Goal: Information Seeking & Learning: Learn about a topic

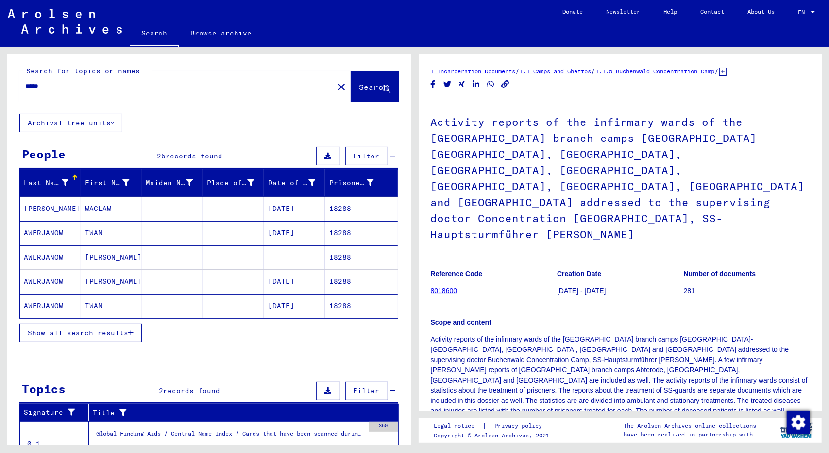
drag, startPoint x: 237, startPoint y: 86, endPoint x: 0, endPoint y: 68, distance: 237.7
click at [0, 68] on div "Search for topics or names ***** close Search Archival tree units People 25 rec…" at bounding box center [207, 246] width 414 height 398
type input "**********"
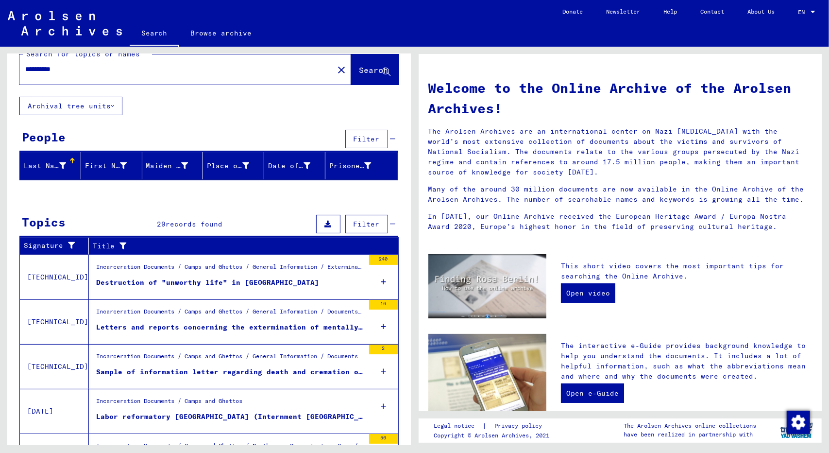
scroll to position [17, 0]
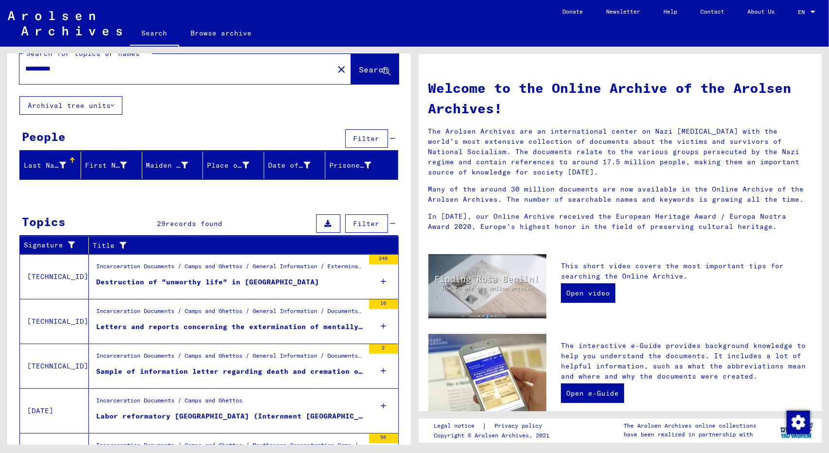
click at [204, 273] on figure "Incarceration Documents / Camps and Ghettos / General Information / Exterminati…" at bounding box center [230, 269] width 268 height 15
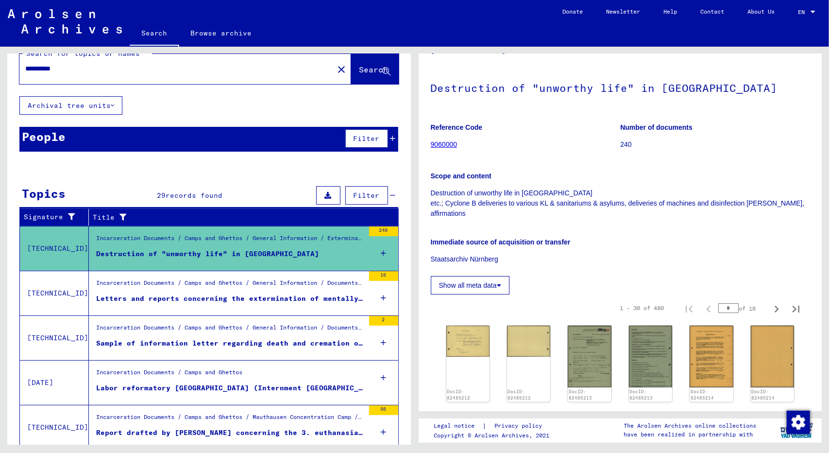
scroll to position [29, 0]
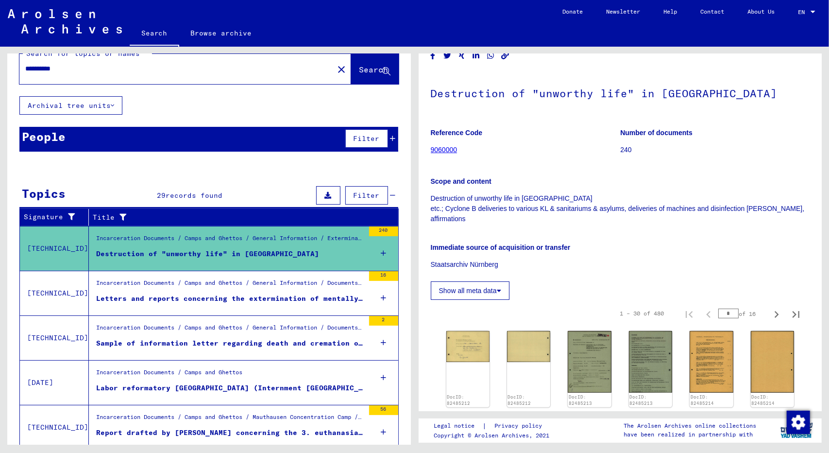
click at [487, 298] on button "Show all meta data" at bounding box center [470, 290] width 79 height 18
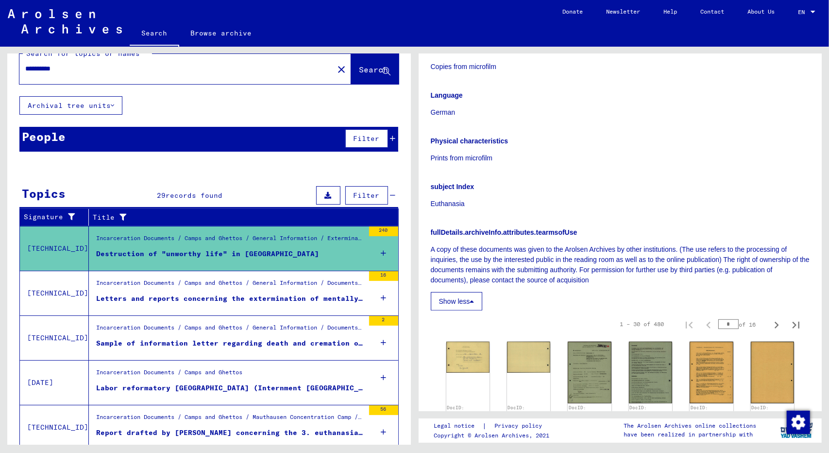
scroll to position [255, 0]
click at [461, 301] on button "Show less" at bounding box center [457, 301] width 52 height 18
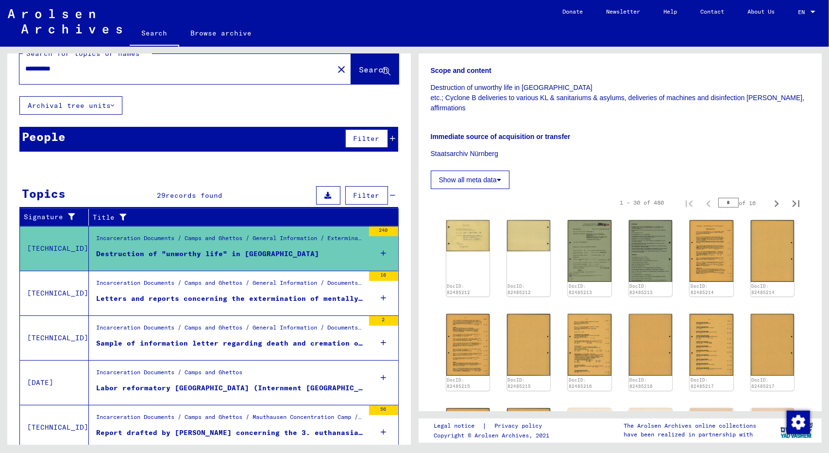
scroll to position [0, 0]
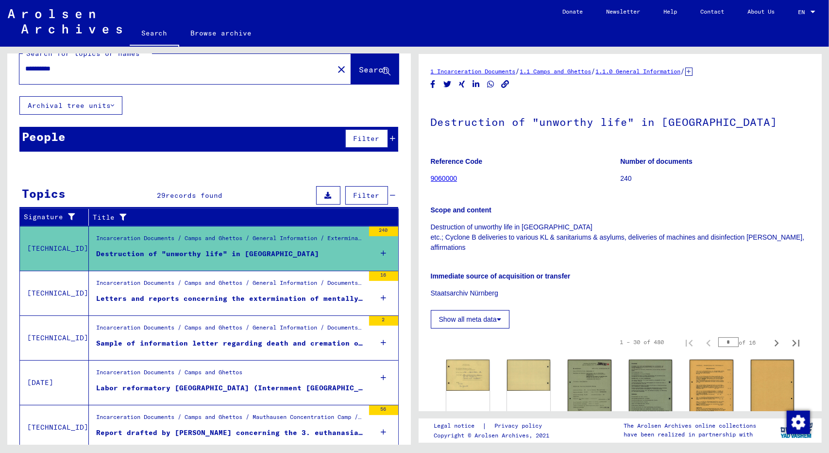
click at [507, 87] on icon "Copy link" at bounding box center [505, 84] width 10 height 8
click at [218, 305] on figure "Letters and reports concerning the extermination of mentally diseased" at bounding box center [230, 300] width 268 height 15
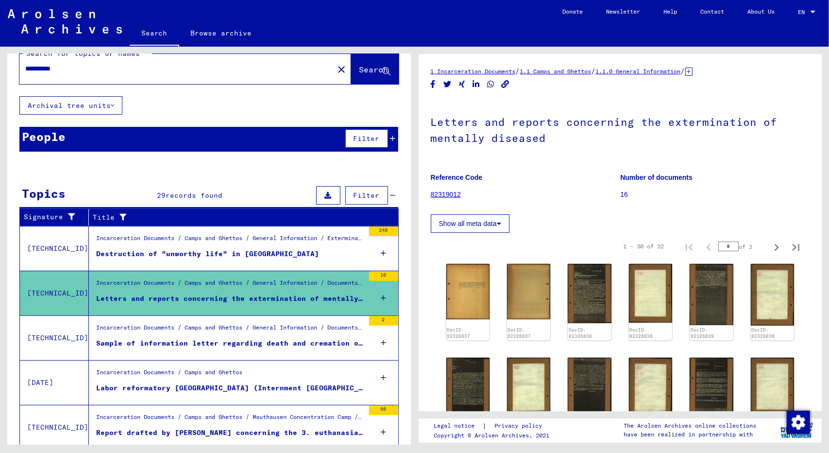
click at [505, 88] on fa-icon "Copy link" at bounding box center [505, 84] width 10 height 12
click at [278, 335] on figure "Incarceration Documents / Camps and Ghettos / General Information / Documents/C…" at bounding box center [230, 330] width 268 height 15
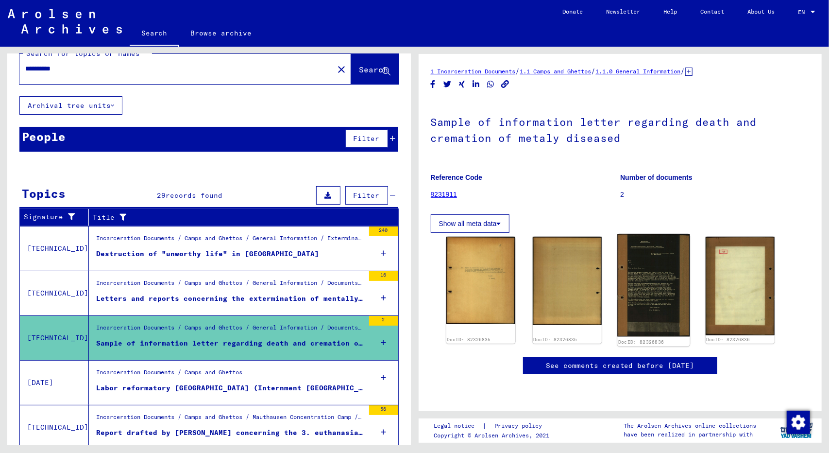
click at [655, 274] on img at bounding box center [653, 285] width 72 height 103
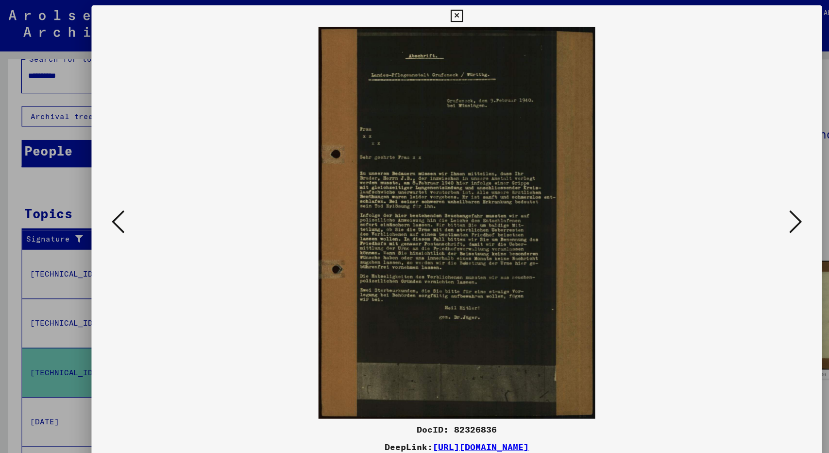
click at [420, 9] on icon at bounding box center [414, 15] width 11 height 12
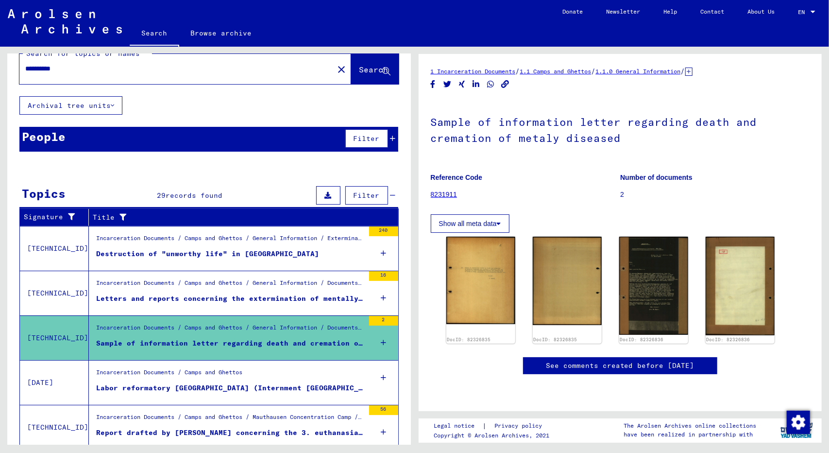
click at [503, 88] on icon "Copy link" at bounding box center [505, 84] width 8 height 8
click at [283, 375] on figure "Incarceration Documents / Camps and Ghettos" at bounding box center [230, 375] width 268 height 15
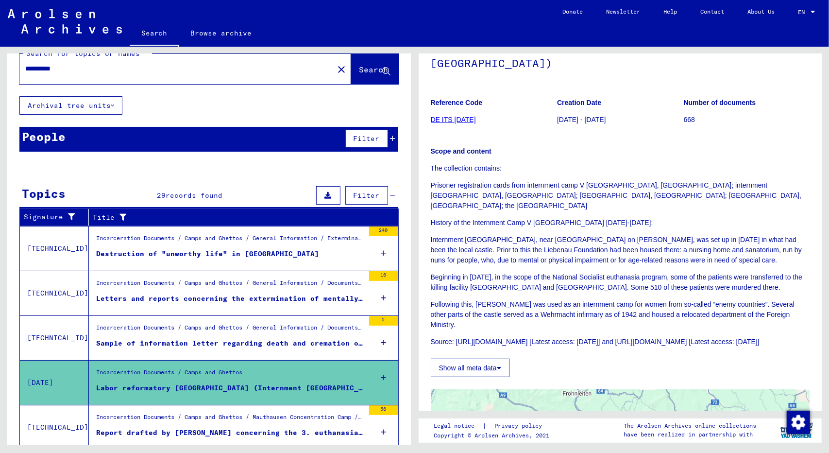
scroll to position [93, 0]
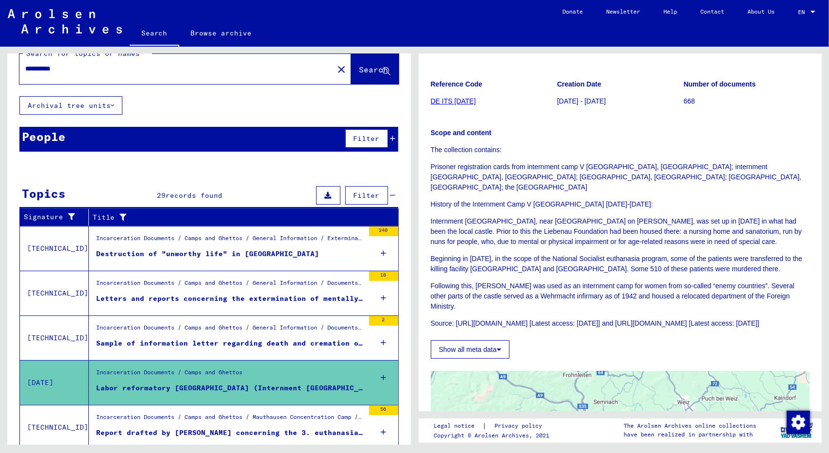
drag, startPoint x: 523, startPoint y: 313, endPoint x: 496, endPoint y: 312, distance: 27.2
click at [496, 318] on p "Source: [URL][DOMAIN_NAME] [Latest access: [DATE]] and [URL][DOMAIN_NAME] [Late…" at bounding box center [620, 323] width 379 height 10
click at [465, 318] on p "Source: [URL][DOMAIN_NAME] [Latest access: [DATE]] and [URL][DOMAIN_NAME] [Late…" at bounding box center [620, 323] width 379 height 10
drag, startPoint x: 452, startPoint y: 304, endPoint x: 667, endPoint y: 298, distance: 215.3
click at [667, 318] on p "Source: [URL][DOMAIN_NAME] [Latest access: [DATE]] and [URL][DOMAIN_NAME] [Late…" at bounding box center [620, 323] width 379 height 10
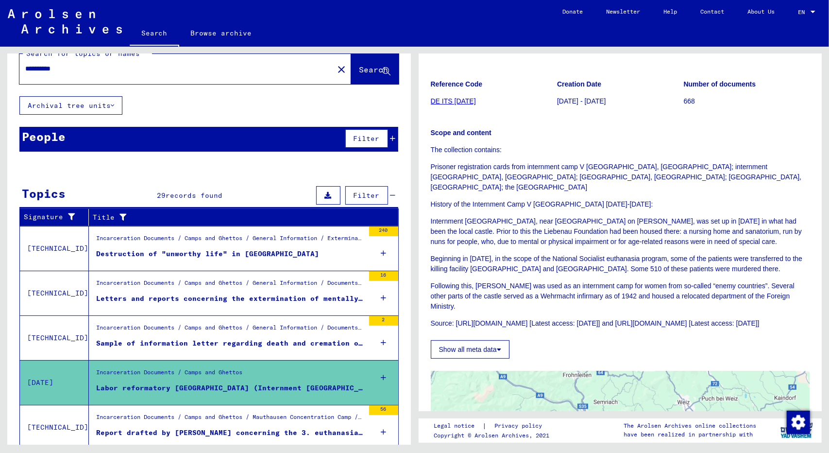
drag, startPoint x: 643, startPoint y: 306, endPoint x: 669, endPoint y: 309, distance: 26.5
click at [669, 318] on p "Source: [URL][DOMAIN_NAME] [Latest access: [DATE]] and [URL][DOMAIN_NAME] [Late…" at bounding box center [620, 323] width 379 height 10
drag, startPoint x: 667, startPoint y: 303, endPoint x: 456, endPoint y: 302, distance: 211.3
click at [456, 318] on p "Source: [URL][DOMAIN_NAME] [Latest access: [DATE]] and [URL][DOMAIN_NAME] [Late…" at bounding box center [620, 323] width 379 height 10
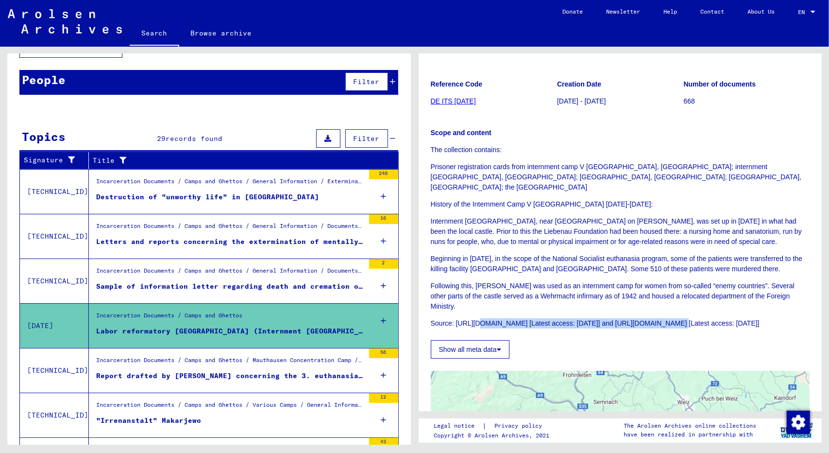
scroll to position [75, 0]
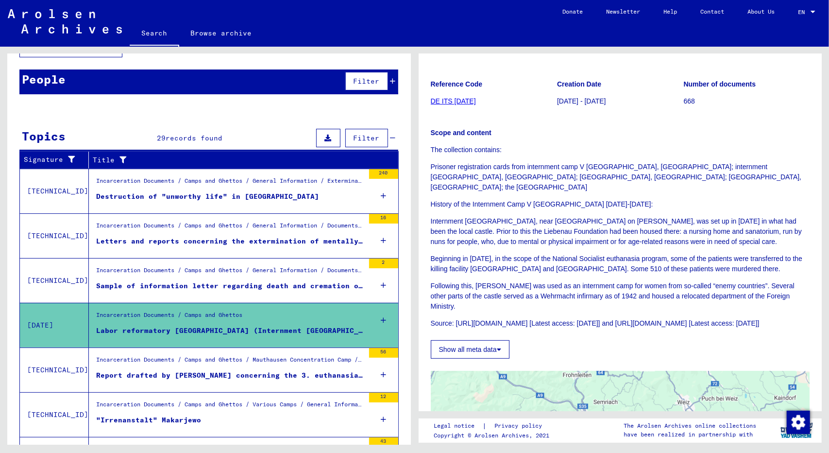
click at [252, 370] on div "Report drafted by [PERSON_NAME] concerning the 3. euthanasia trial before the j…" at bounding box center [230, 375] width 268 height 10
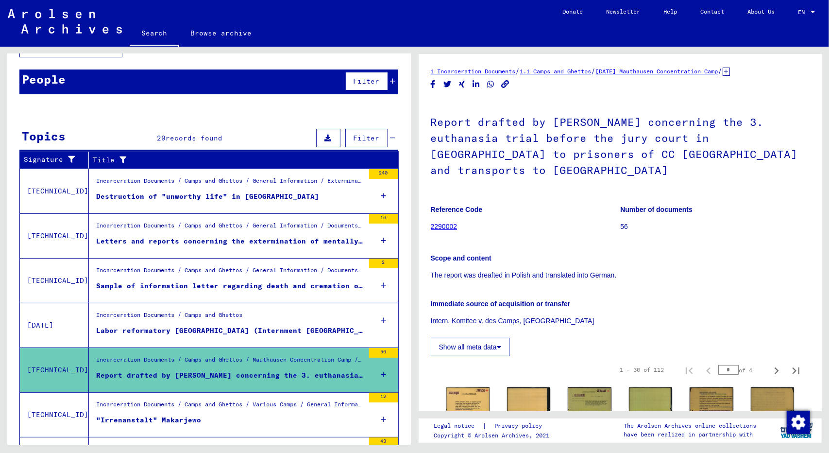
click at [507, 85] on icon "Copy link" at bounding box center [505, 84] width 8 height 8
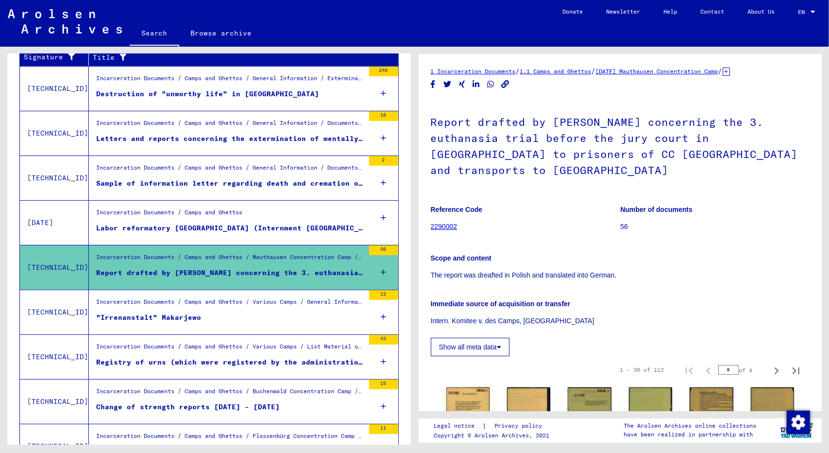
click at [234, 306] on div "Incarceration Documents / Camps and Ghettos / Various Camps / General Informati…" at bounding box center [230, 304] width 268 height 14
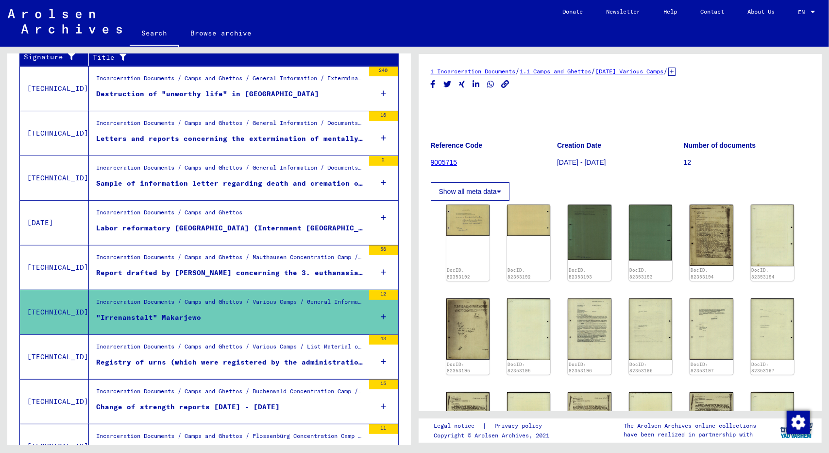
click at [222, 348] on div "Incarceration Documents / Camps and Ghettos / Various Camps / List Material of …" at bounding box center [230, 349] width 268 height 14
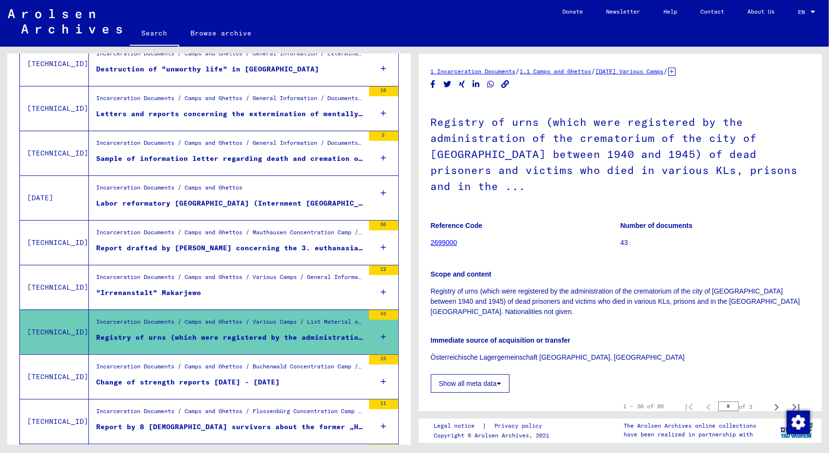
scroll to position [310, 0]
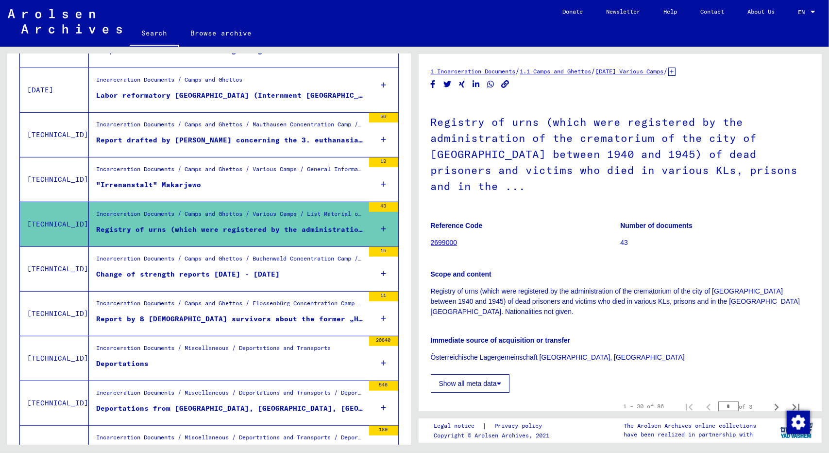
click at [256, 269] on div "Change of strength reports [DATE] - [DATE]" at bounding box center [188, 274] width 184 height 10
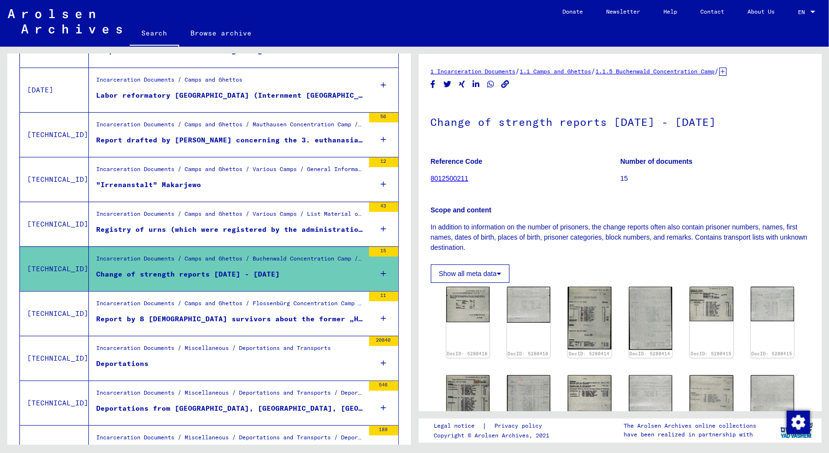
click at [260, 320] on div "Report by 8 [DEMOGRAPHIC_DATA] survivors about the former „Häftlingsspital“ (“p…" at bounding box center [230, 319] width 268 height 10
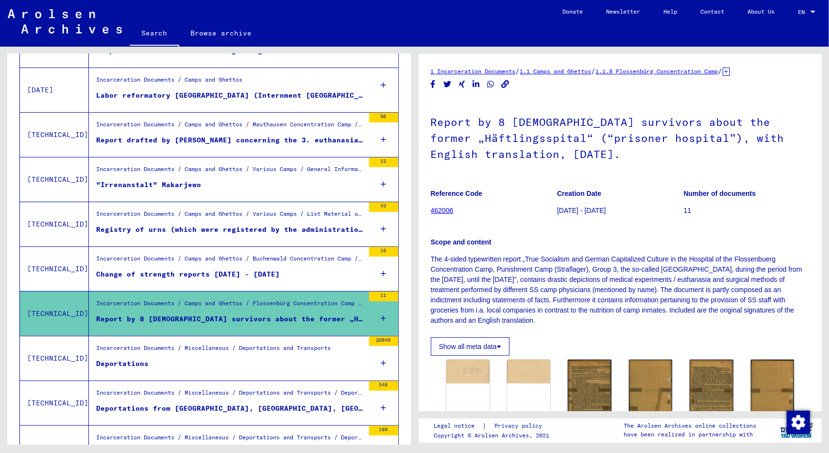
click at [503, 87] on icon "Copy link" at bounding box center [505, 84] width 8 height 8
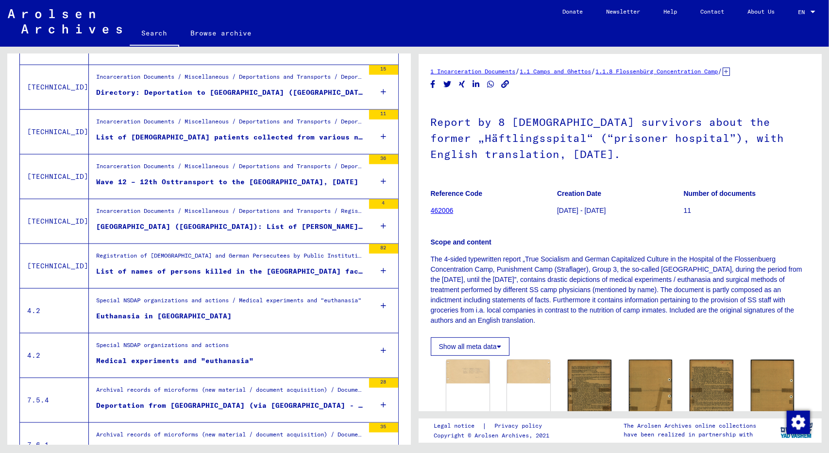
scroll to position [783, 0]
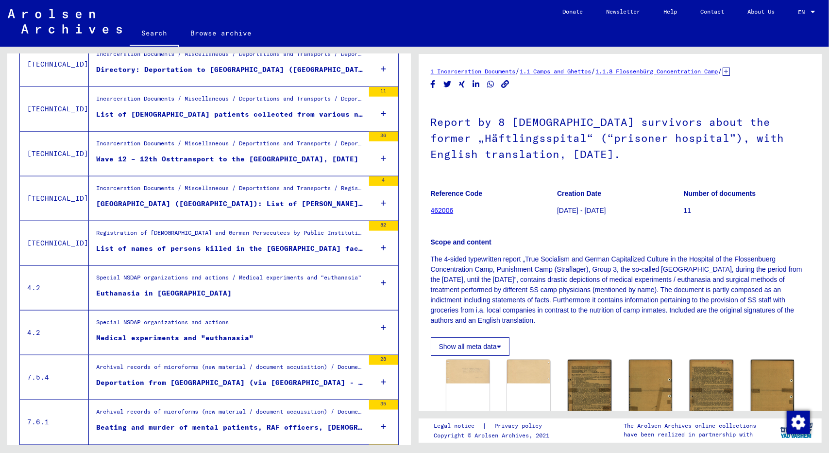
click at [183, 278] on div "Special NSDAP organizations and actions / Medical experiments and "euthanasia"" at bounding box center [228, 280] width 265 height 14
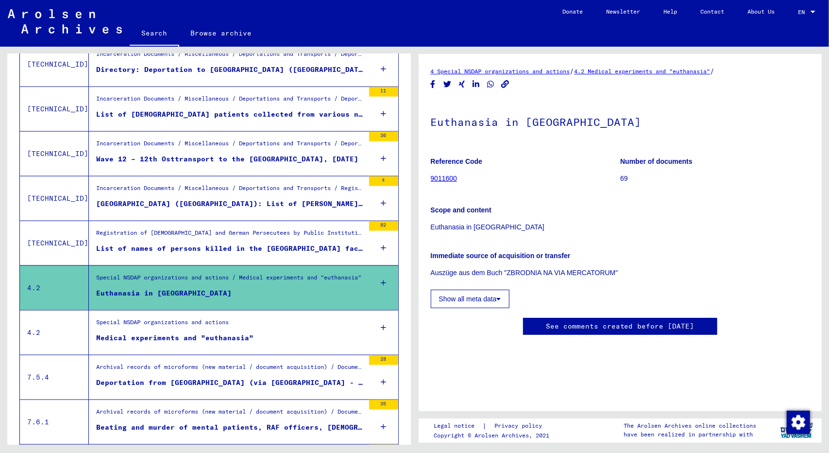
scroll to position [10, 0]
click at [215, 326] on figure "Special NSDAP organizations and actions" at bounding box center [230, 325] width 268 height 15
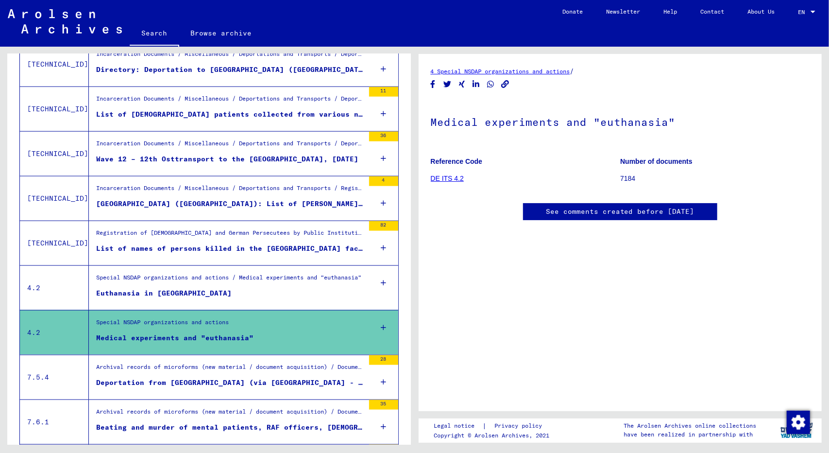
scroll to position [835, 0]
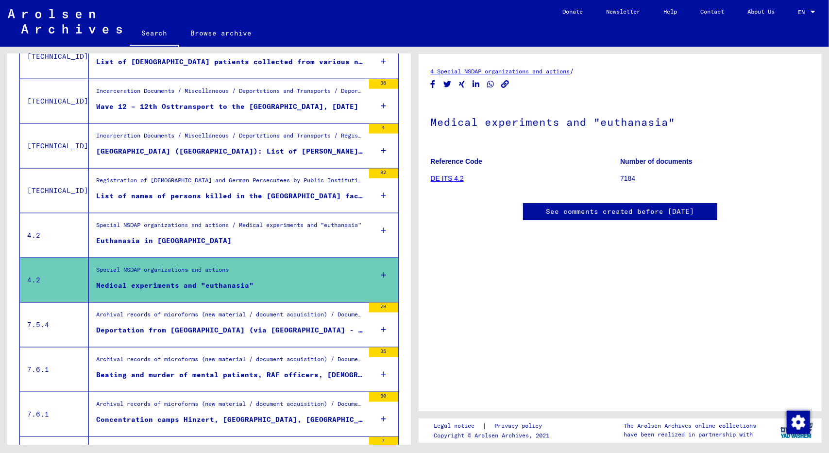
click at [442, 175] on link "DE ITS 4.2" at bounding box center [447, 178] width 33 height 8
